Goal: Task Accomplishment & Management: Use online tool/utility

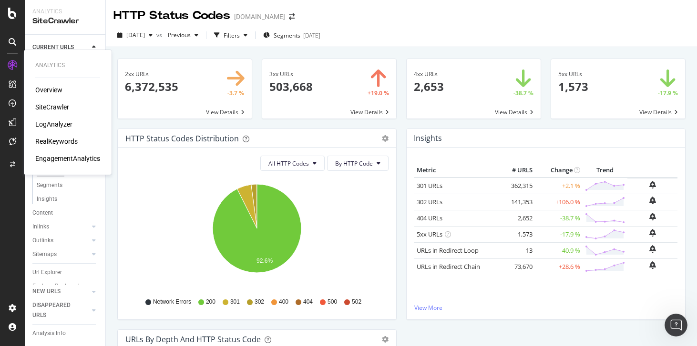
click at [56, 139] on div "RealKeywords" at bounding box center [56, 142] width 42 height 10
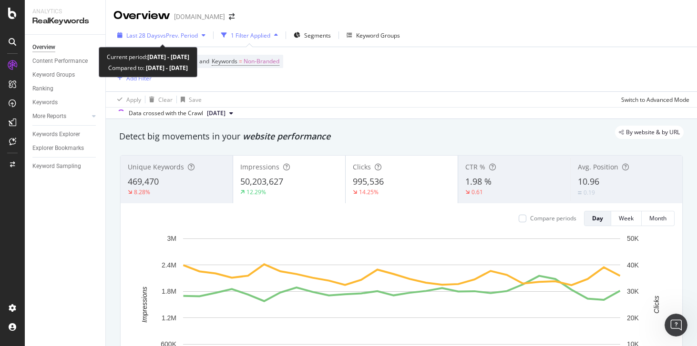
click at [166, 31] on span "vs Prev. Period" at bounding box center [179, 35] width 38 height 8
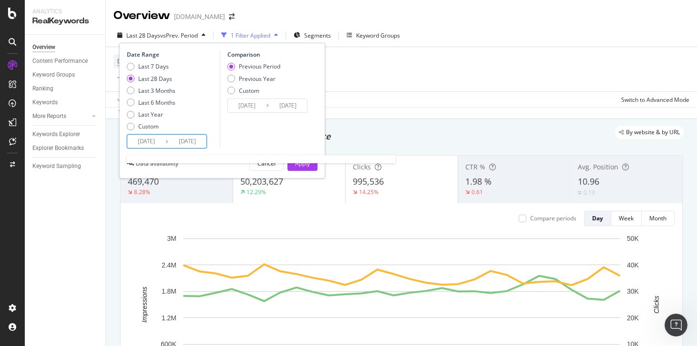
click at [150, 146] on input "[DATE]" at bounding box center [146, 141] width 38 height 13
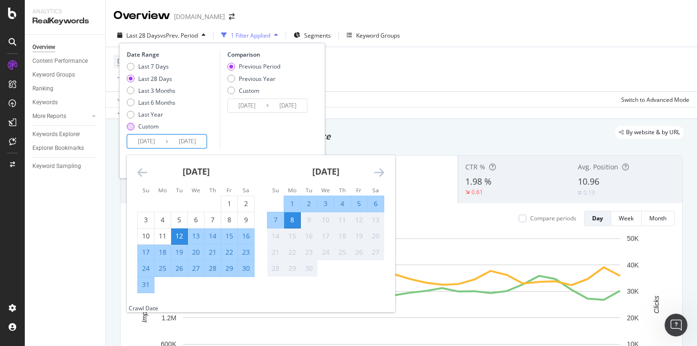
click at [149, 126] on div "Custom" at bounding box center [148, 126] width 20 height 8
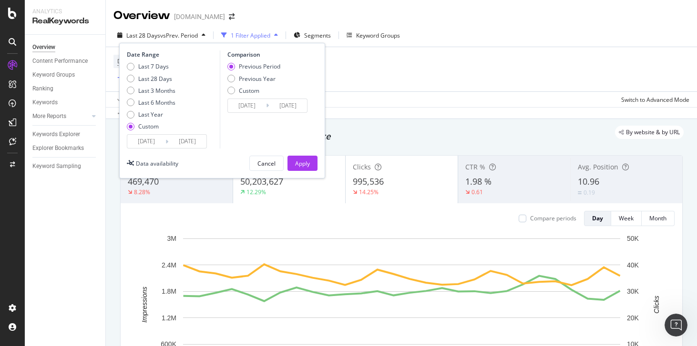
click at [150, 144] on input "[DATE]" at bounding box center [146, 141] width 38 height 13
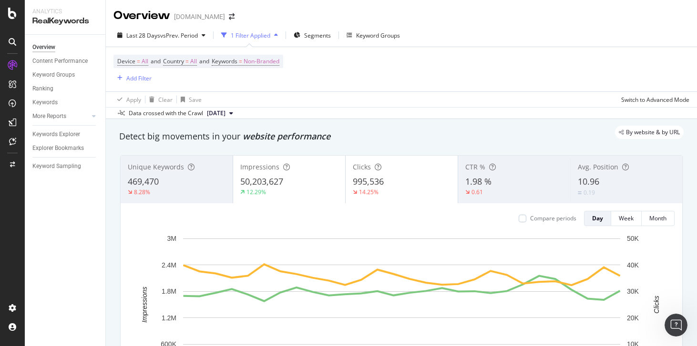
click at [419, 79] on div "Device = All and Country = All and Keywords = Non-Branded Add Filter" at bounding box center [401, 69] width 576 height 44
